Goal: Information Seeking & Learning: Find contact information

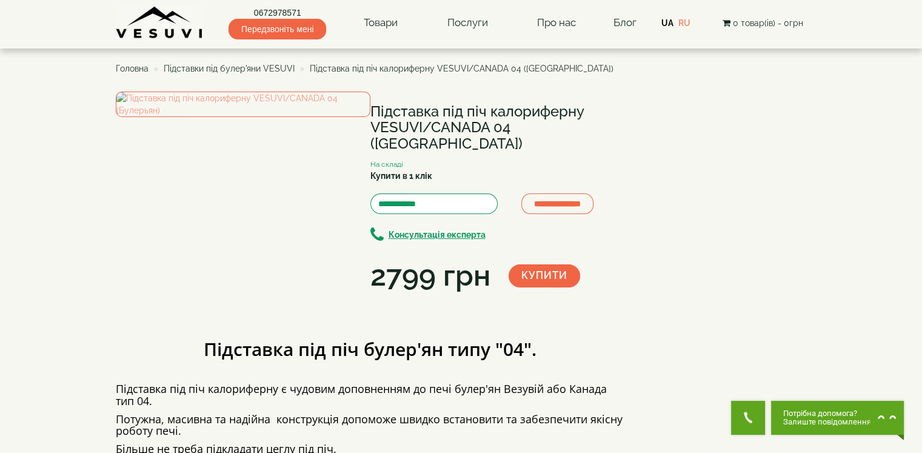
click at [229, 69] on span "Підставки під булер'яни VESUVI" at bounding box center [229, 69] width 131 height 10
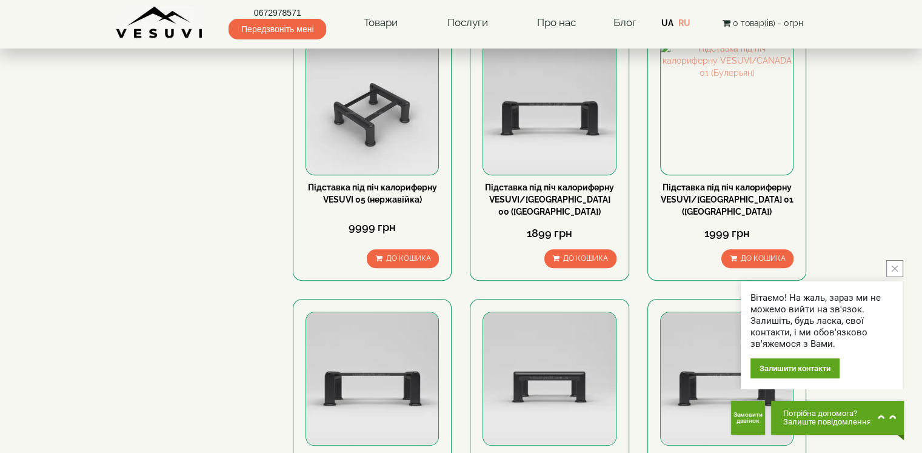
scroll to position [667, 0]
click at [686, 183] on link "Підставка під піч калориферну VESUVI/[GEOGRAPHIC_DATA] 01 ([GEOGRAPHIC_DATA])" at bounding box center [727, 200] width 133 height 34
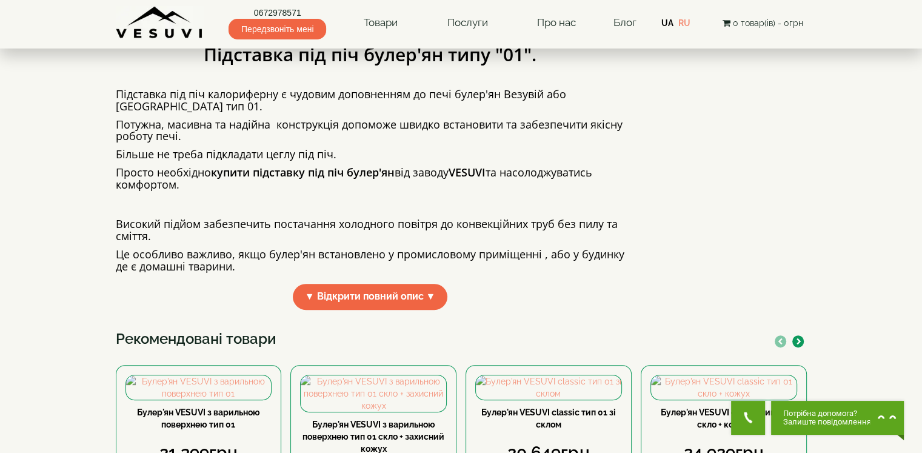
scroll to position [303, 0]
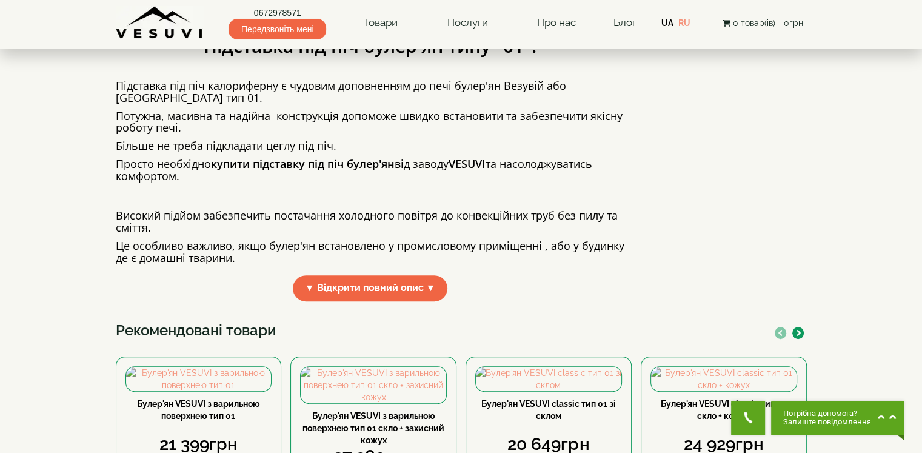
click at [391, 301] on span "▼ Відкрити повний опис ▼" at bounding box center [370, 288] width 155 height 26
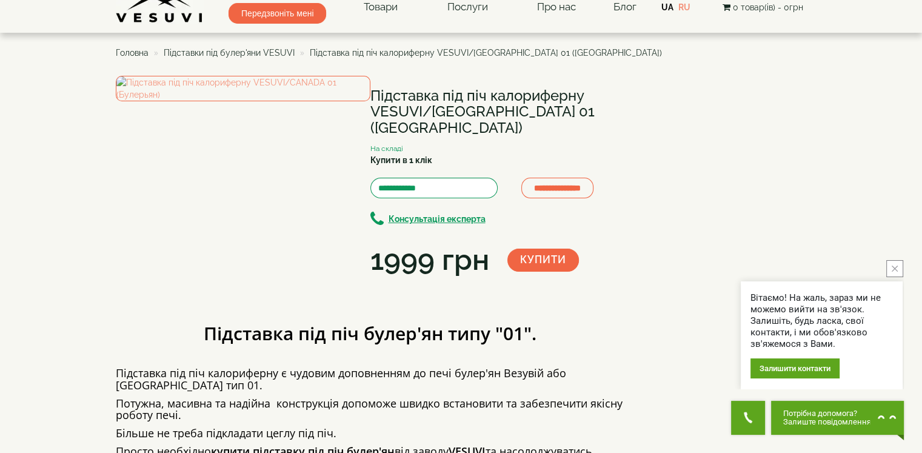
scroll to position [0, 0]
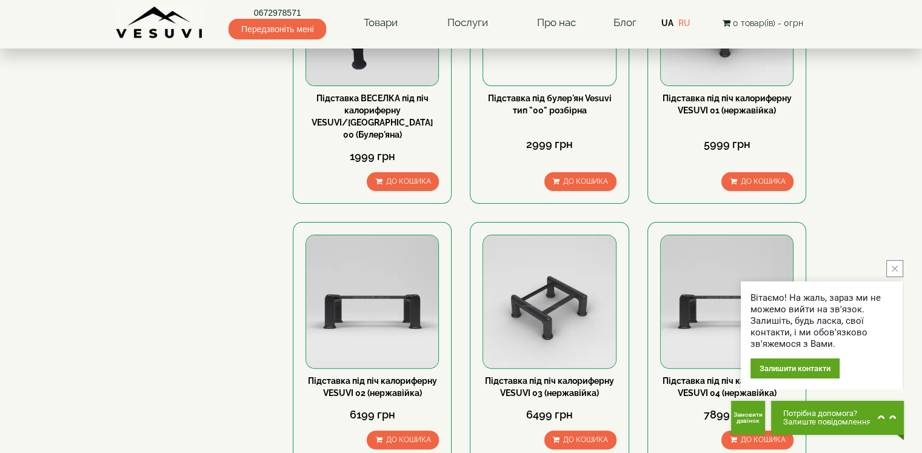
scroll to position [61, 0]
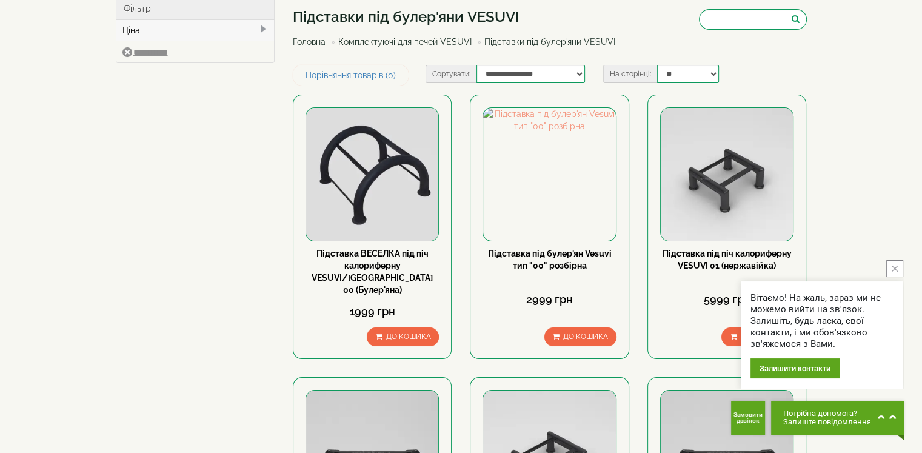
click at [891, 271] on button "close button" at bounding box center [895, 268] width 17 height 17
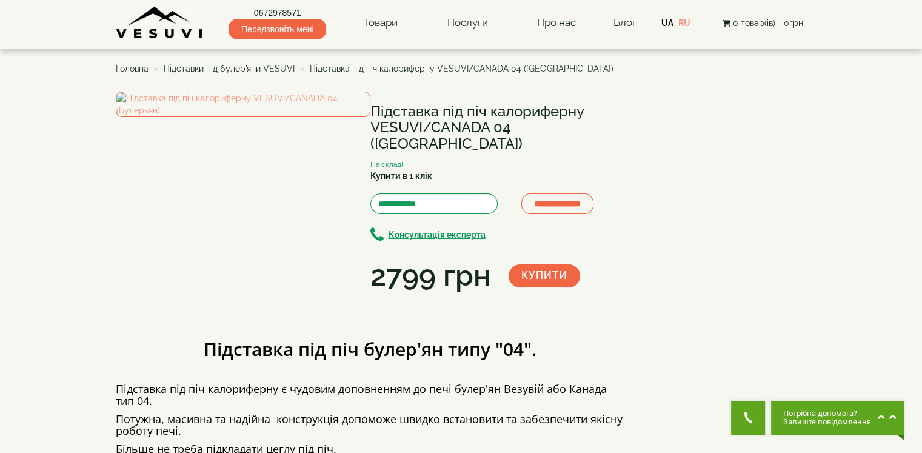
click at [0, 0] on link "Контакти" at bounding box center [0, 0] width 0 height 0
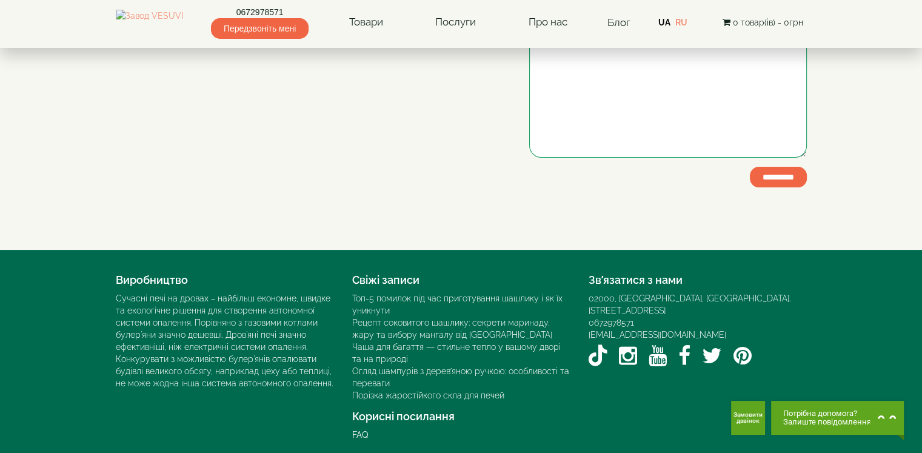
scroll to position [294, 0]
